Goal: Check status: Check status

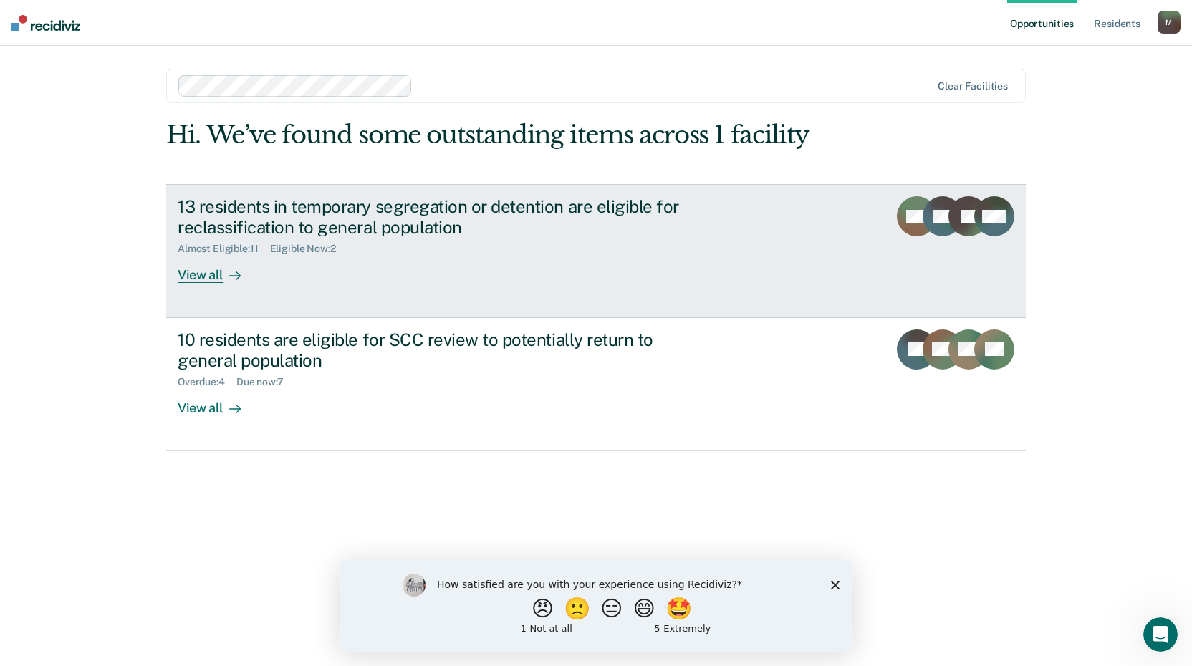
click at [217, 279] on div "View all" at bounding box center [218, 269] width 80 height 28
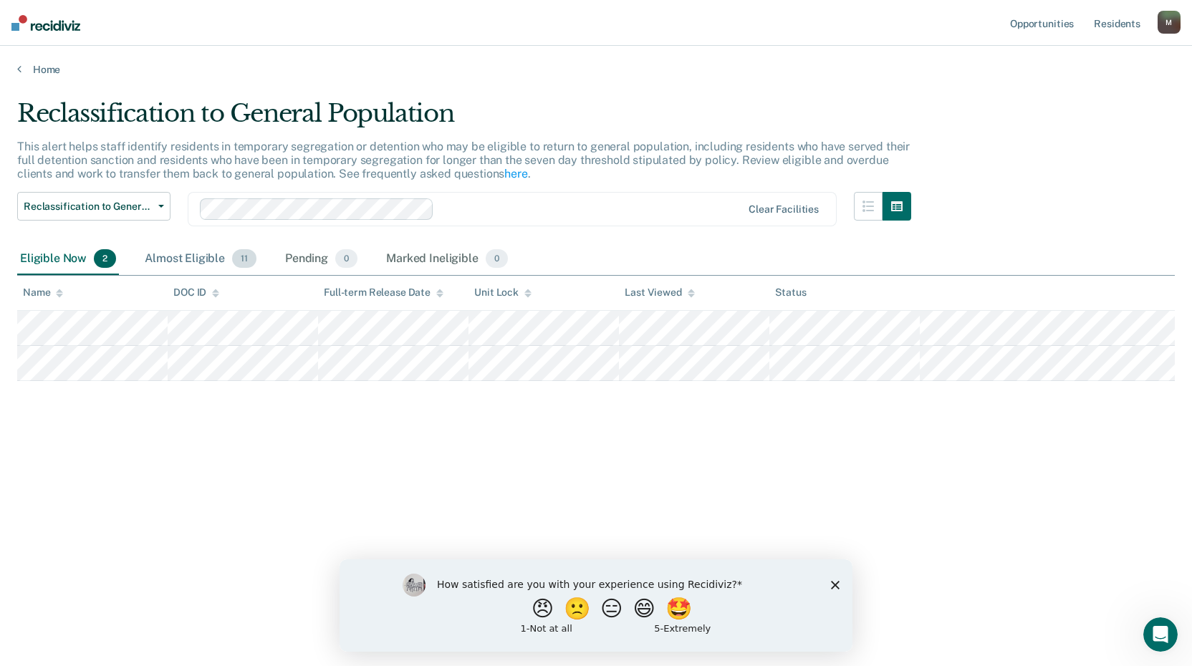
click at [203, 261] on div "Almost Eligible 11" at bounding box center [201, 260] width 118 height 32
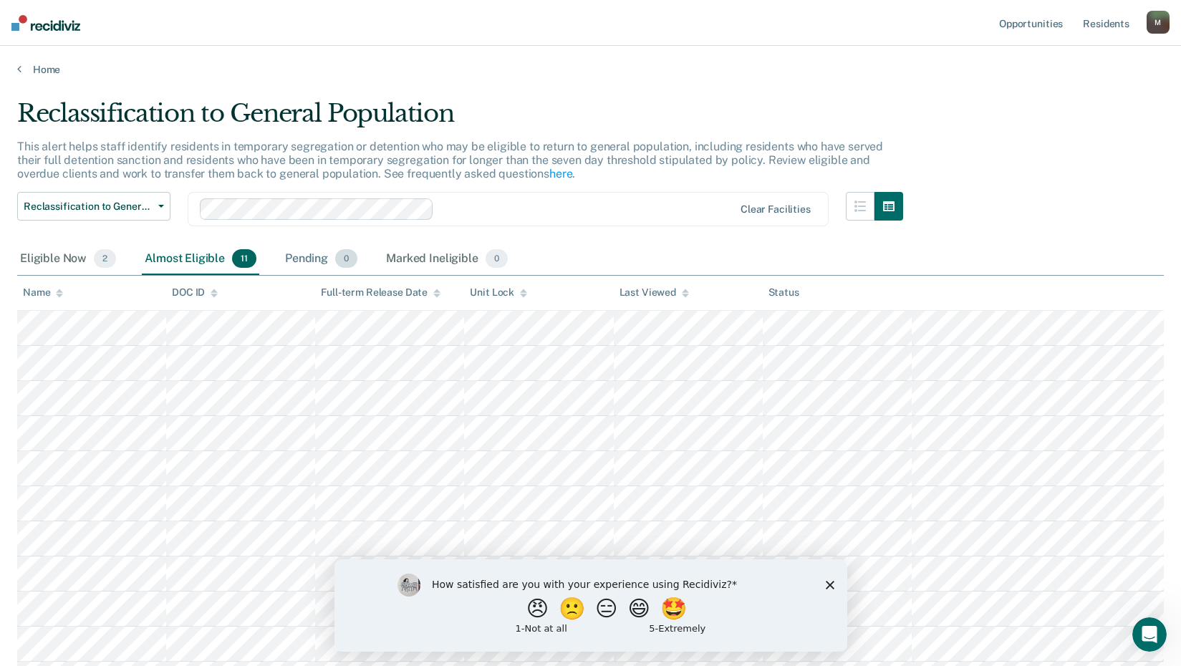
click at [312, 260] on div "Pending 0" at bounding box center [321, 260] width 78 height 32
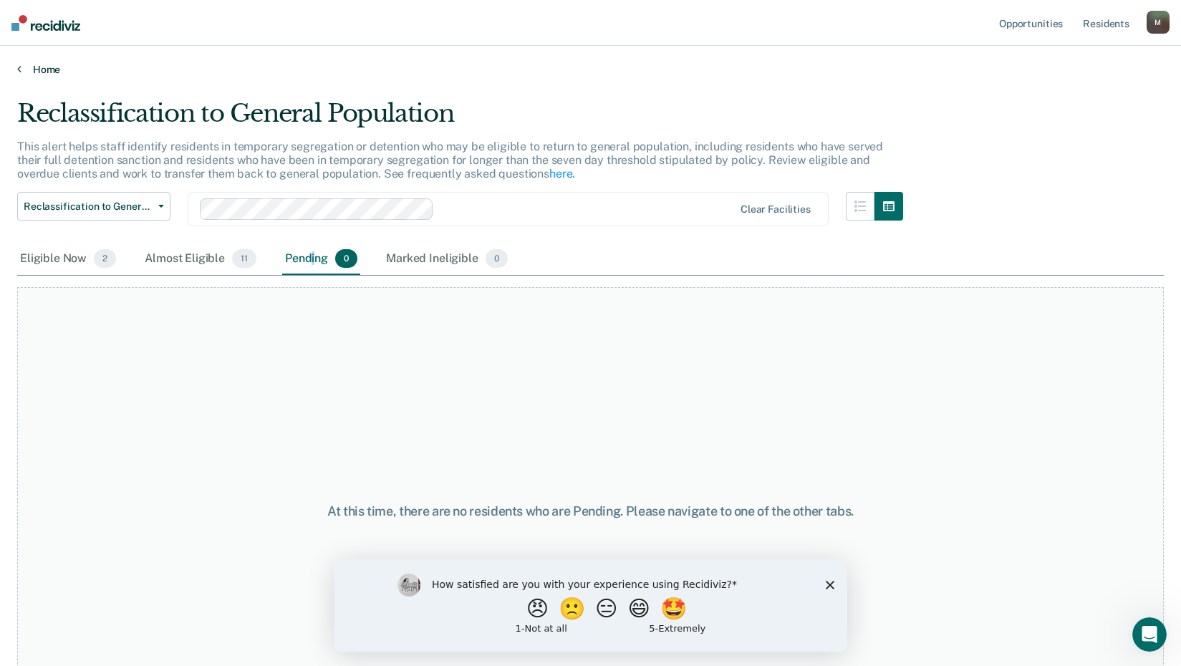
click at [24, 66] on link "Home" at bounding box center [590, 69] width 1147 height 13
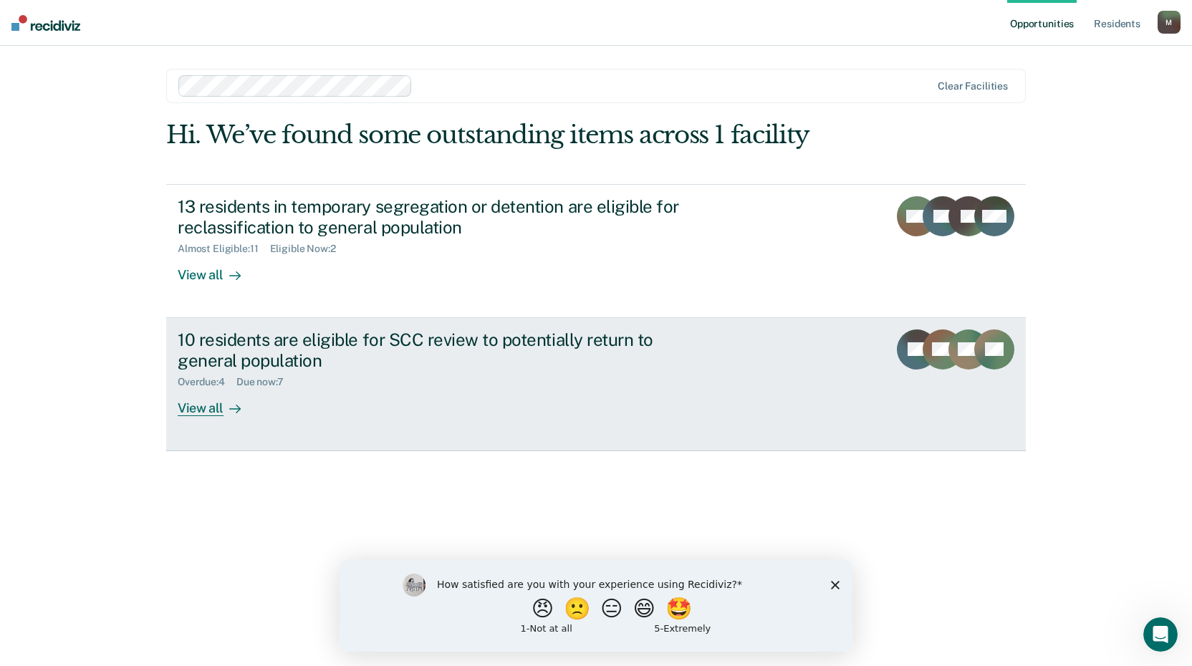
click at [198, 410] on div "View all" at bounding box center [218, 402] width 80 height 28
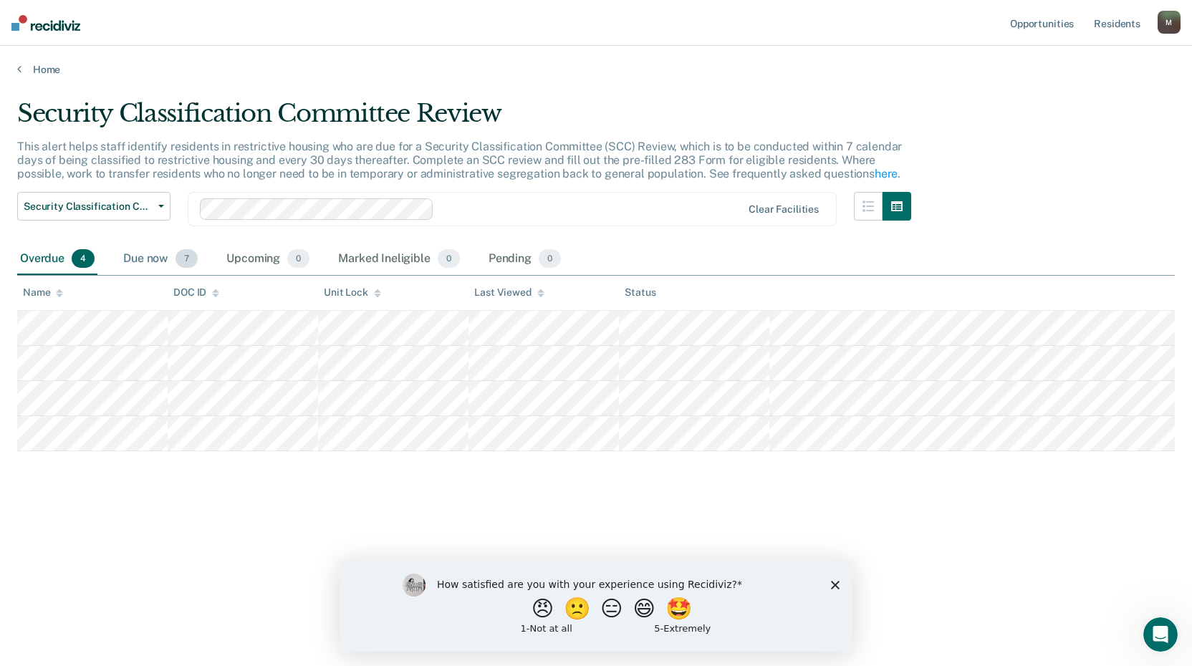
click at [157, 259] on div "Due now 7" at bounding box center [160, 260] width 80 height 32
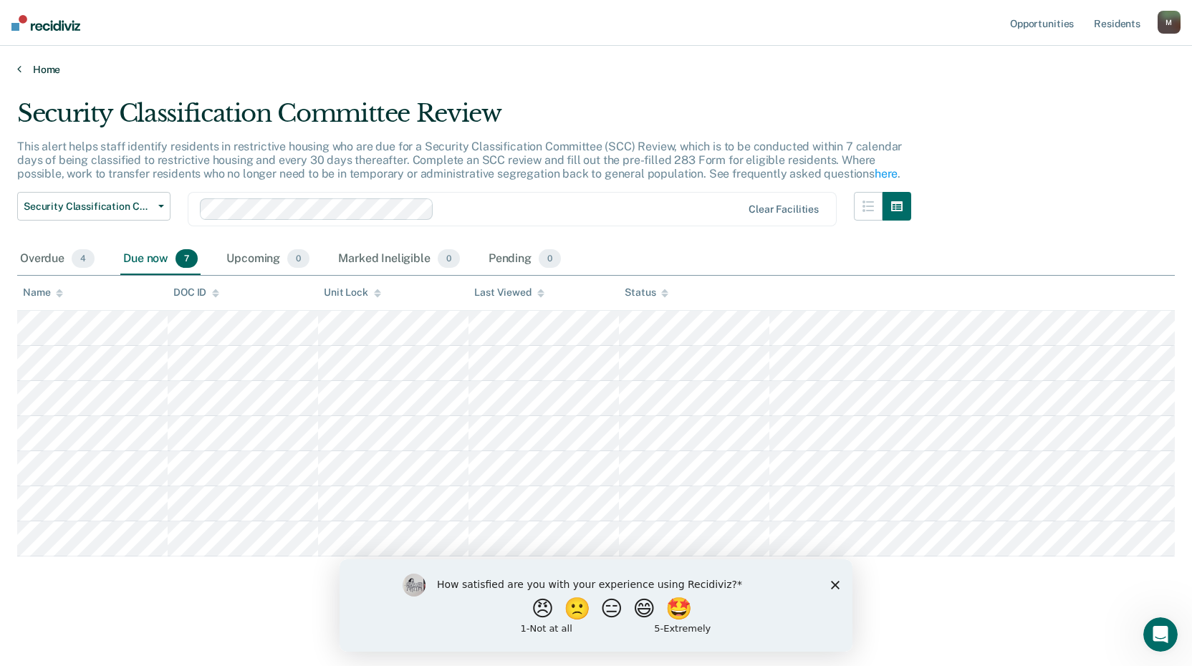
click at [47, 70] on link "Home" at bounding box center [596, 69] width 1158 height 13
